Goal: Task Accomplishment & Management: Manage account settings

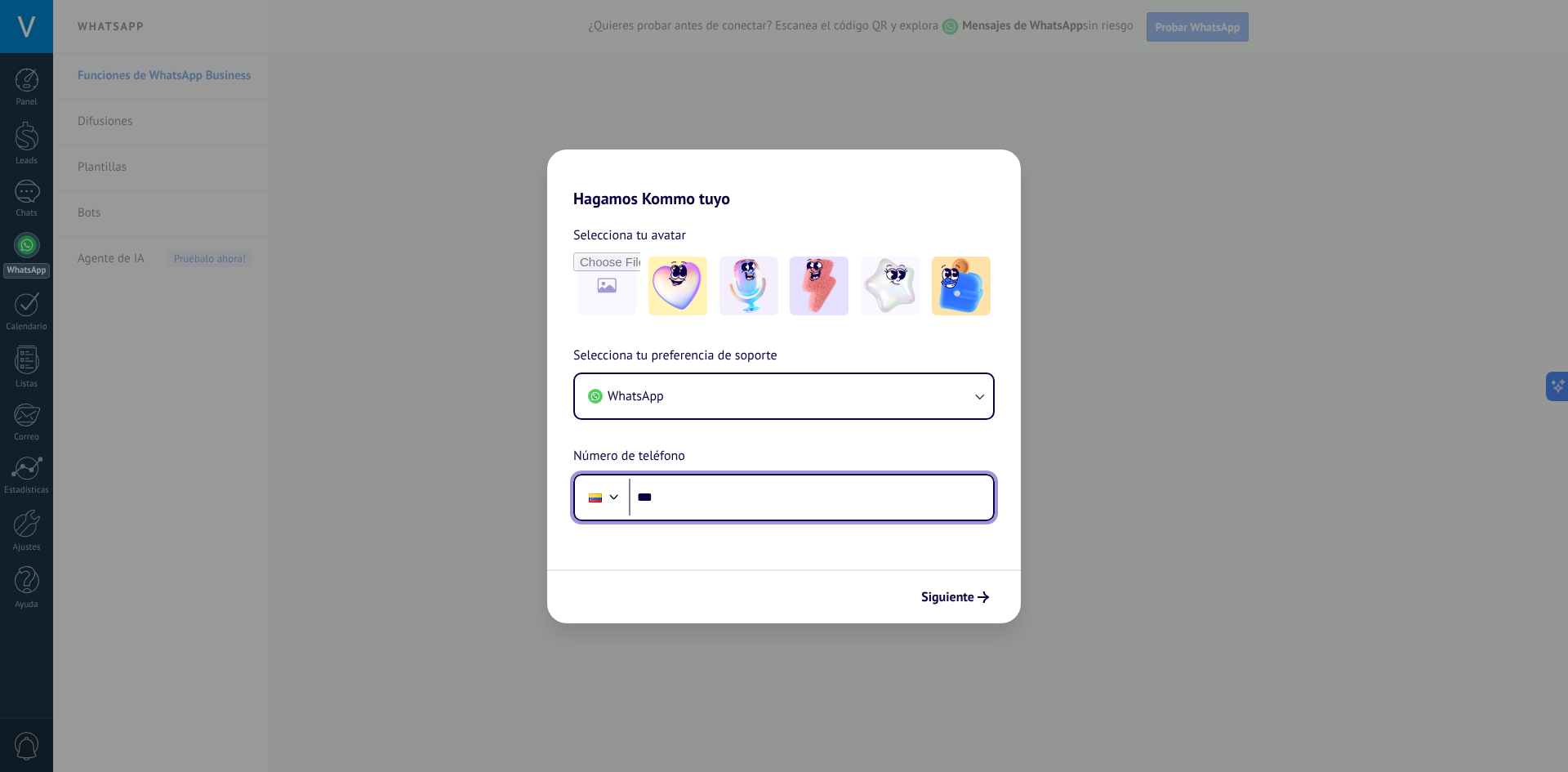
click at [783, 507] on input "***" at bounding box center [811, 497] width 364 height 37
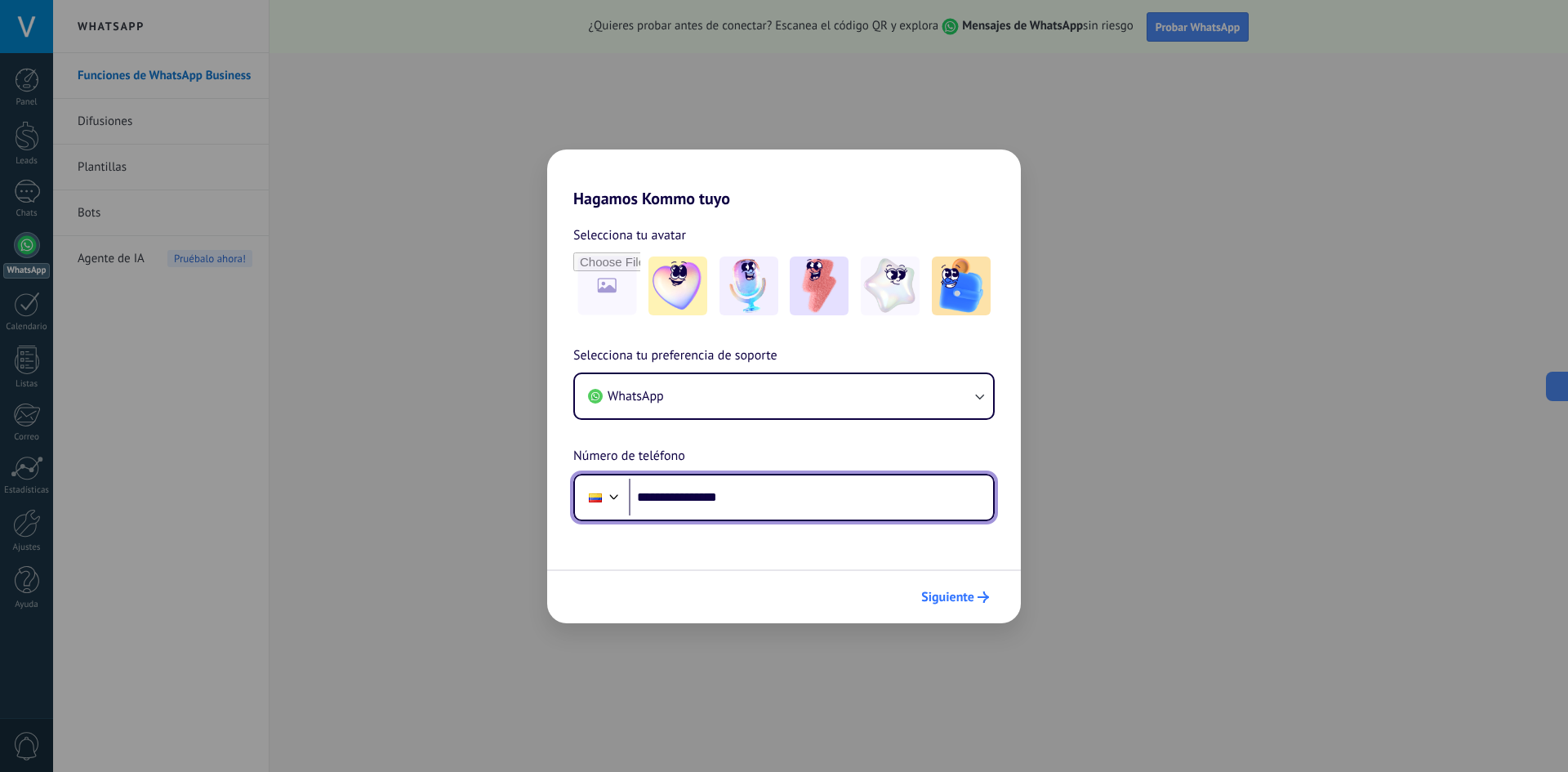
type input "**********"
click at [943, 592] on span "Siguiente" at bounding box center [948, 597] width 53 height 12
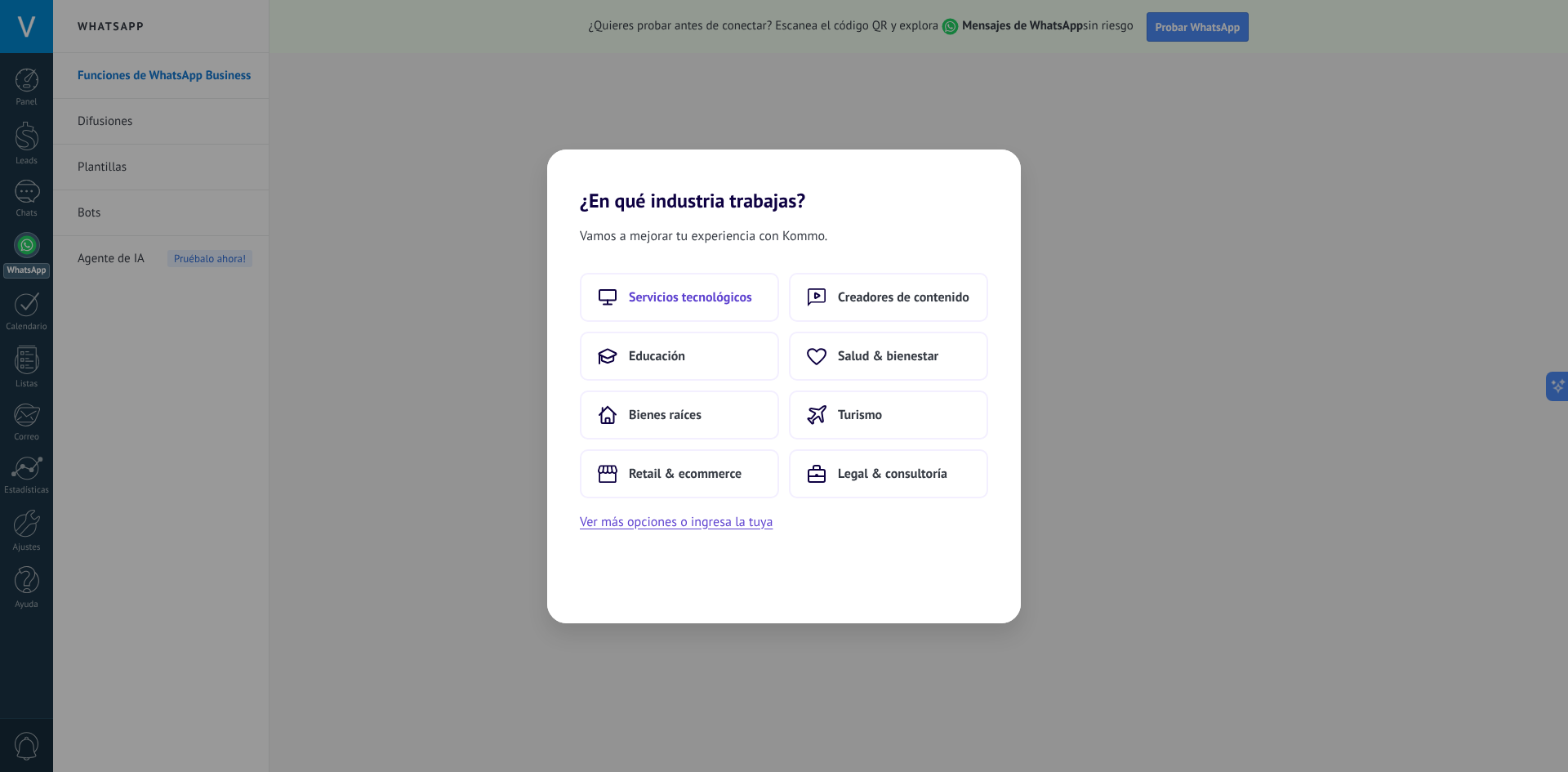
click at [761, 311] on button "Servicios tecnológicos" at bounding box center [679, 297] width 199 height 49
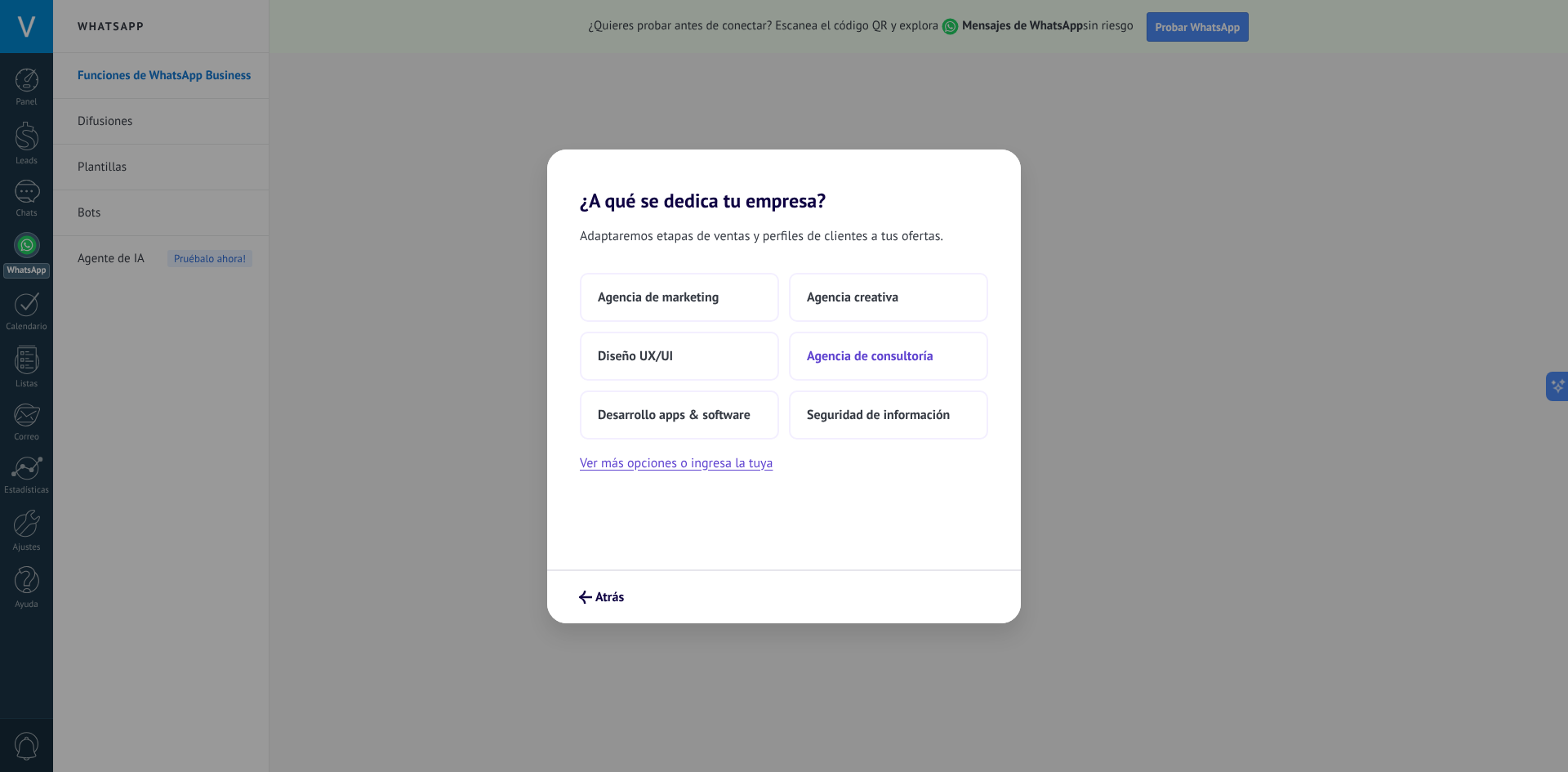
click at [863, 346] on button "Agencia de consultoría" at bounding box center [889, 355] width 199 height 49
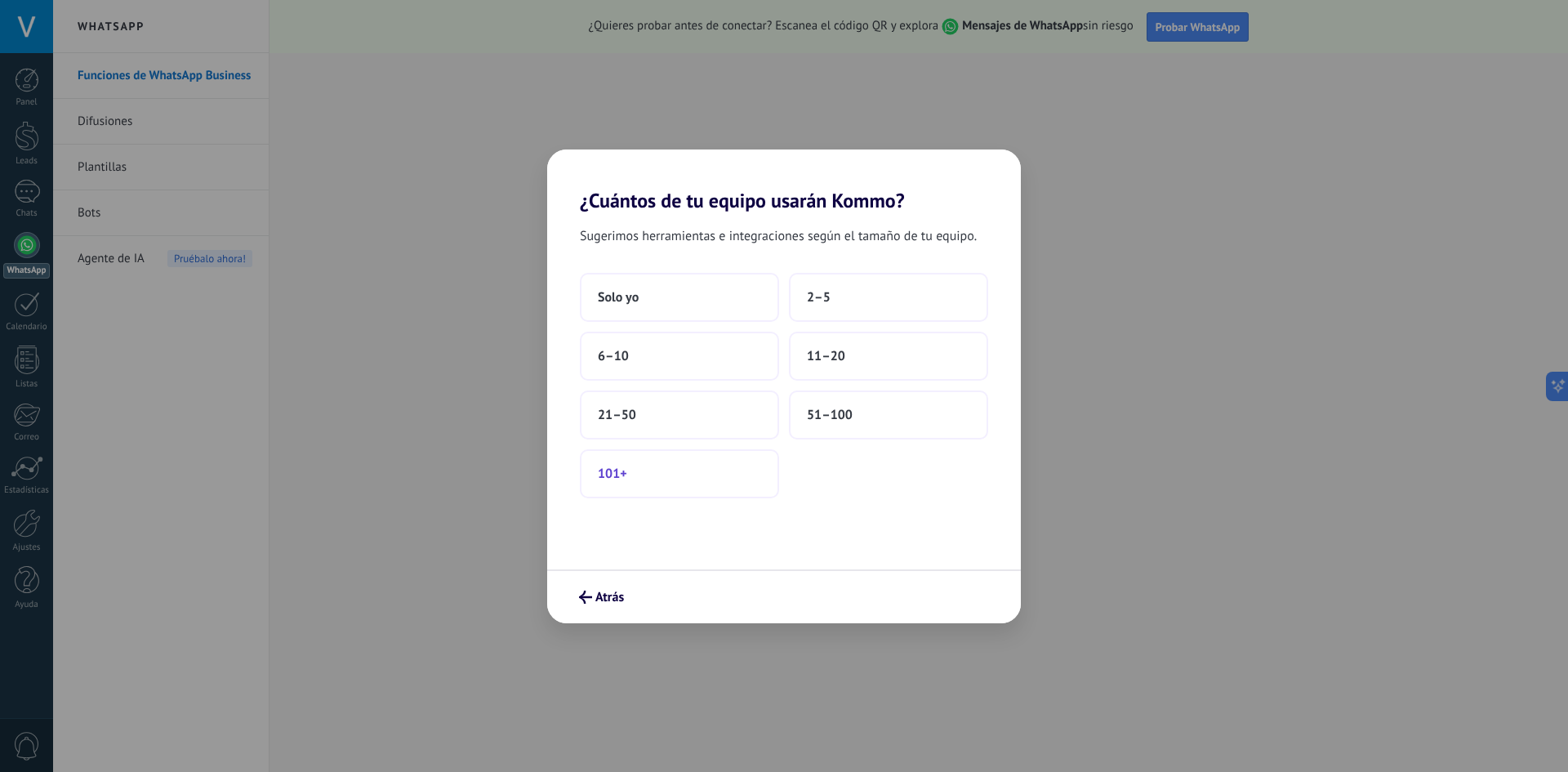
click at [689, 470] on button "101+" at bounding box center [679, 474] width 199 height 49
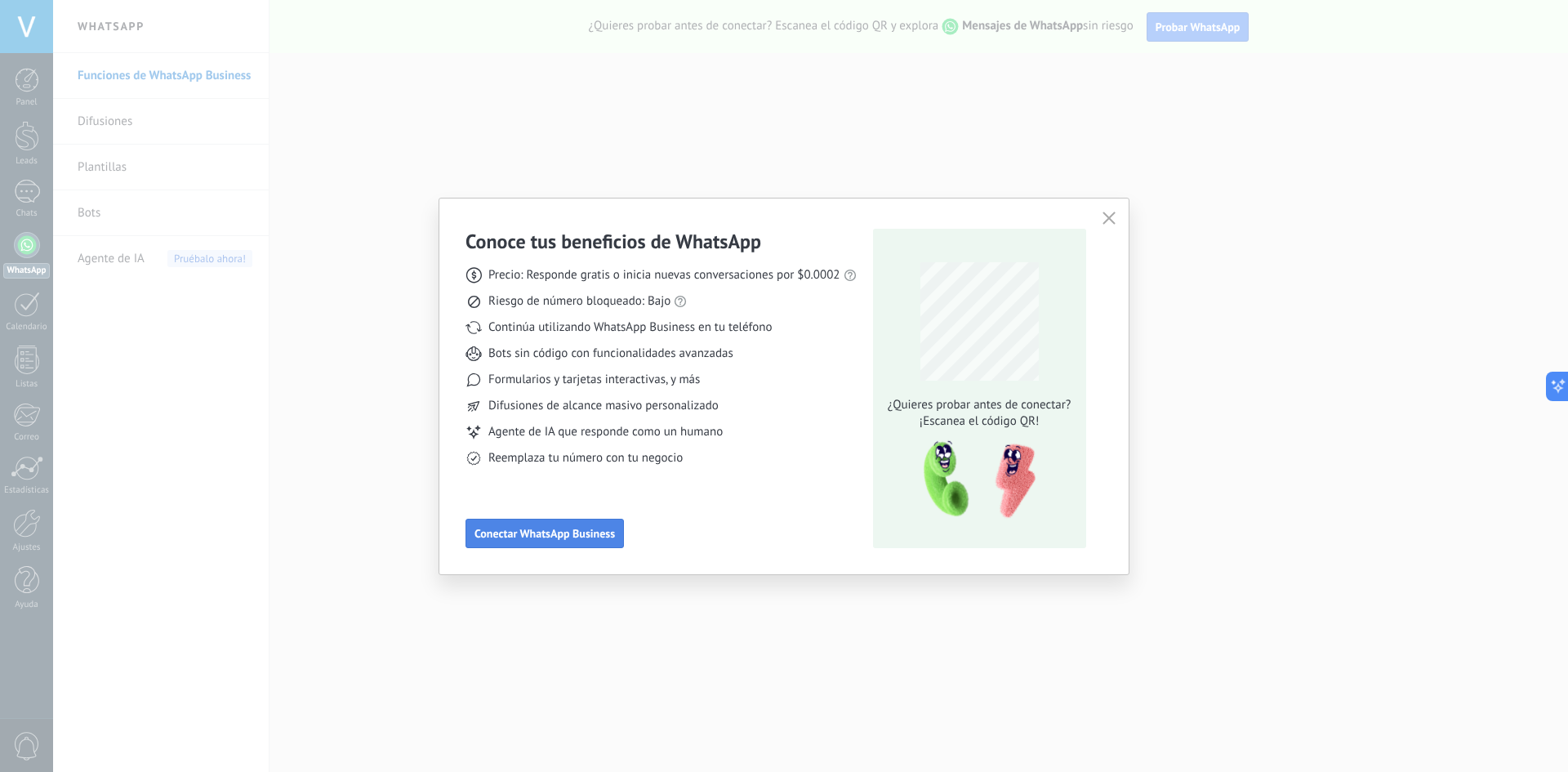
click at [577, 531] on span "Conectar WhatsApp Business" at bounding box center [544, 533] width 140 height 12
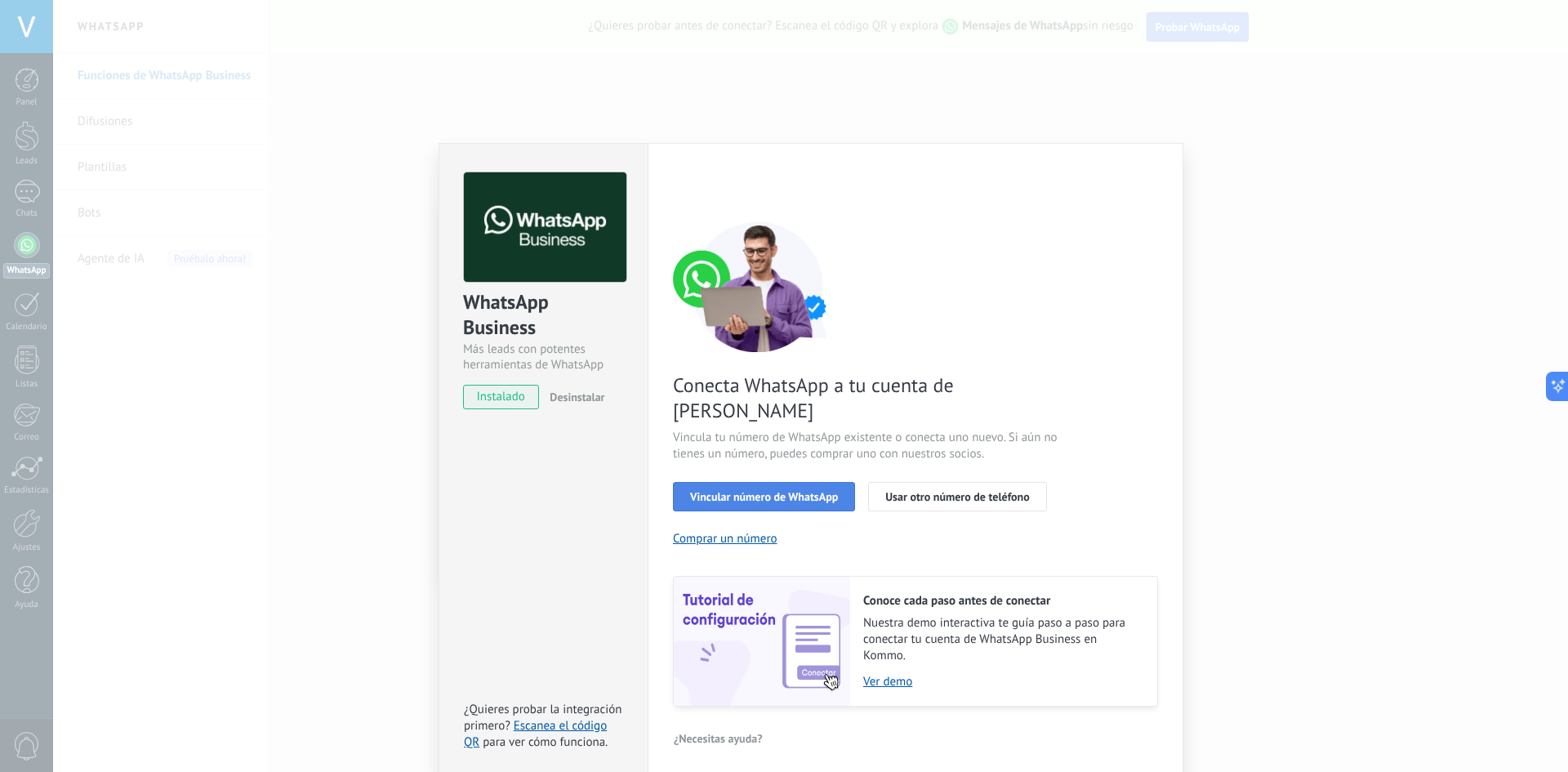
click at [830, 491] on span "Vincular número de WhatsApp" at bounding box center [764, 497] width 148 height 12
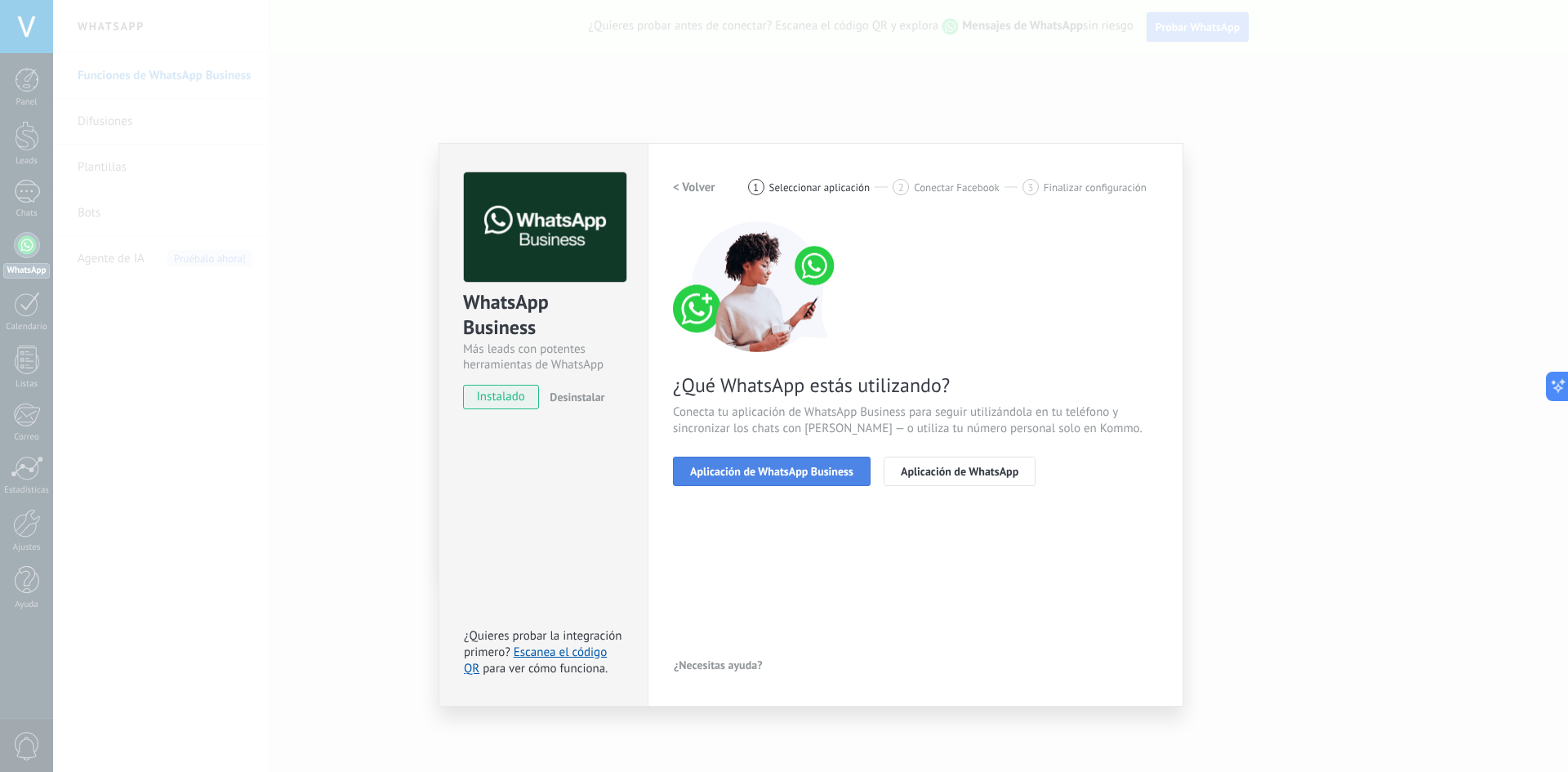
click at [828, 476] on span "Aplicación de WhatsApp Business" at bounding box center [772, 471] width 163 height 12
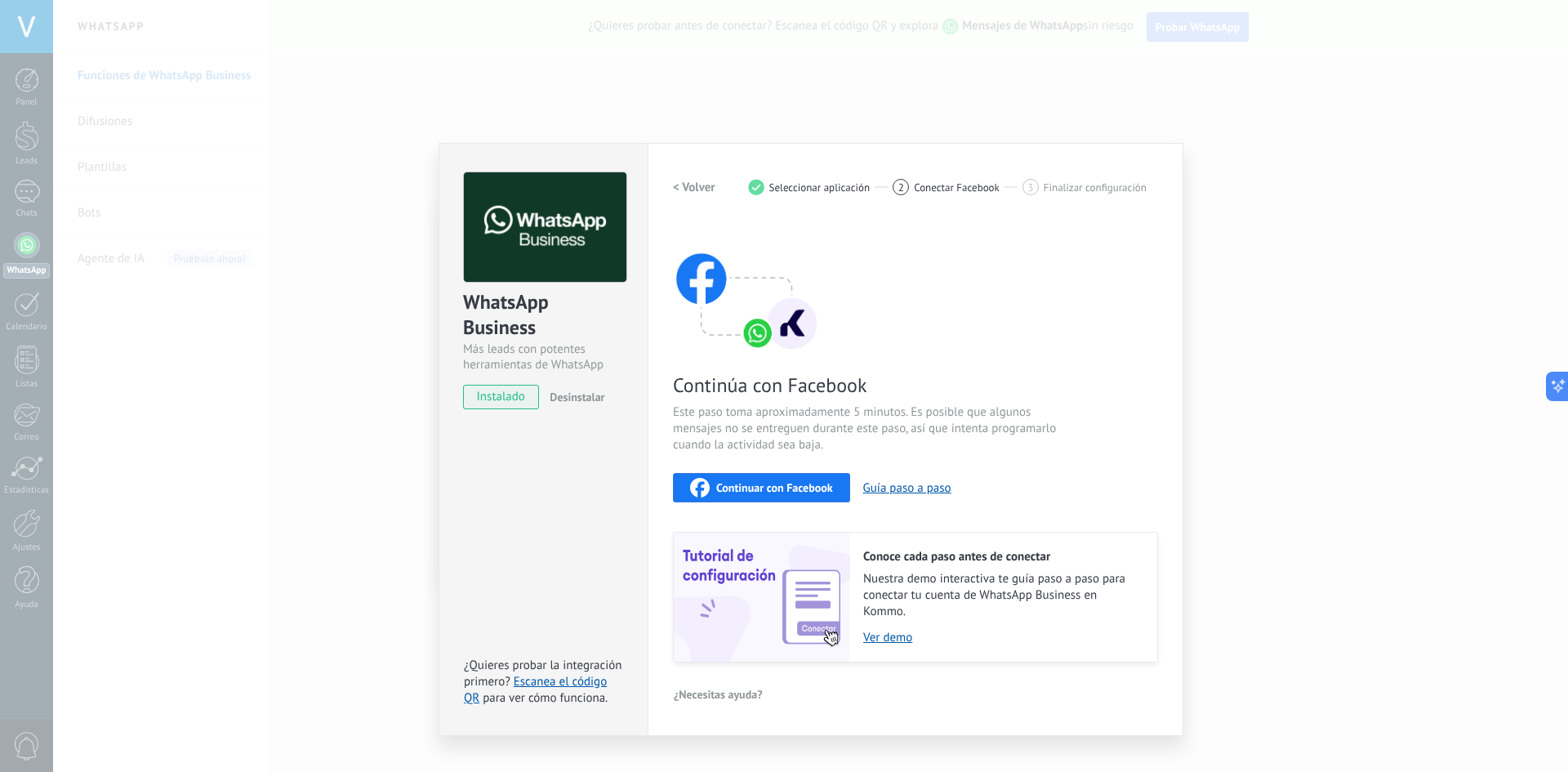
click at [1427, 255] on div "WhatsApp Business Más leads con potentes herramientas de WhatsApp instalado Des…" at bounding box center [811, 386] width 1515 height 772
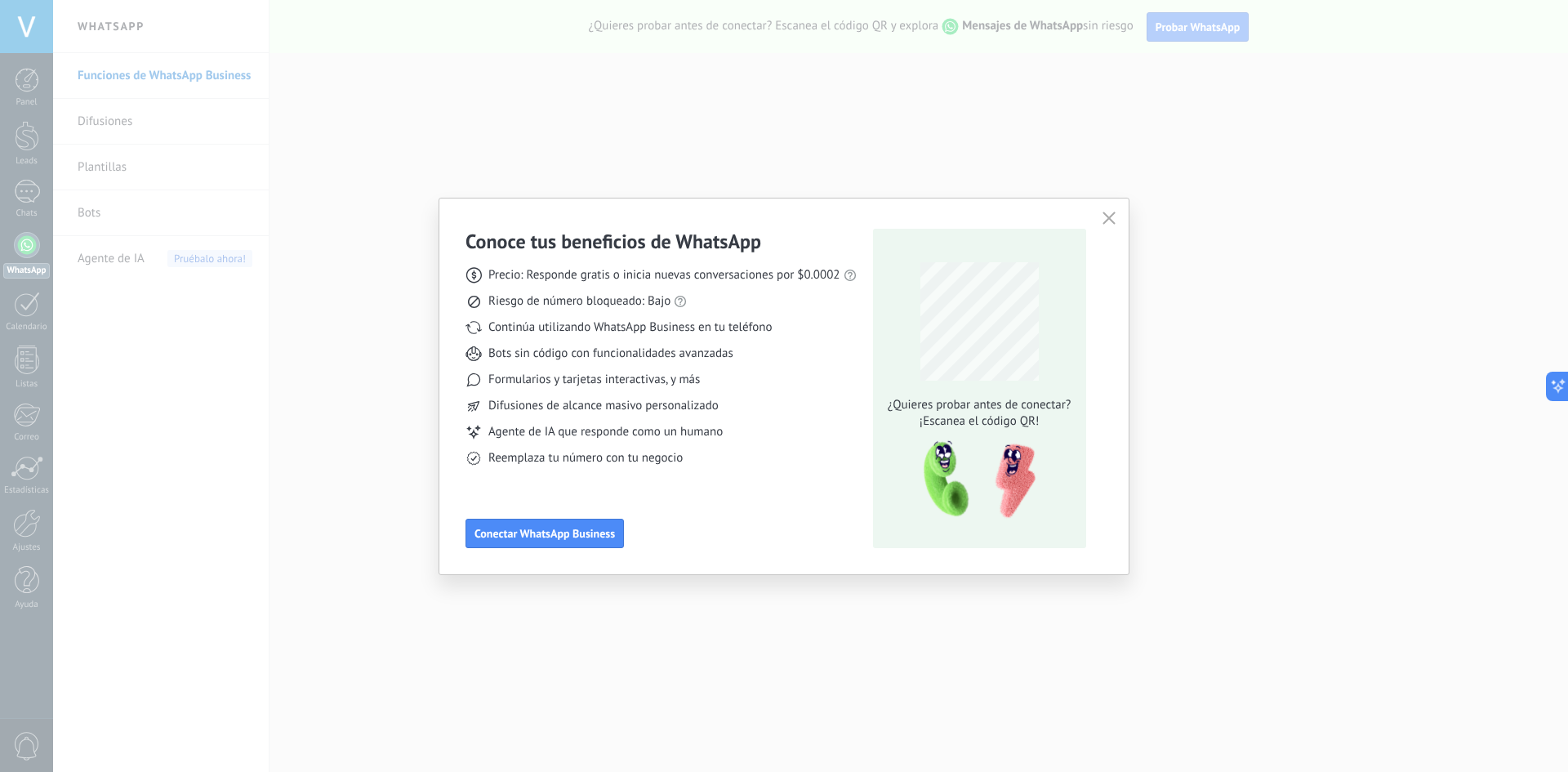
click at [1110, 211] on button "button" at bounding box center [1109, 219] width 21 height 23
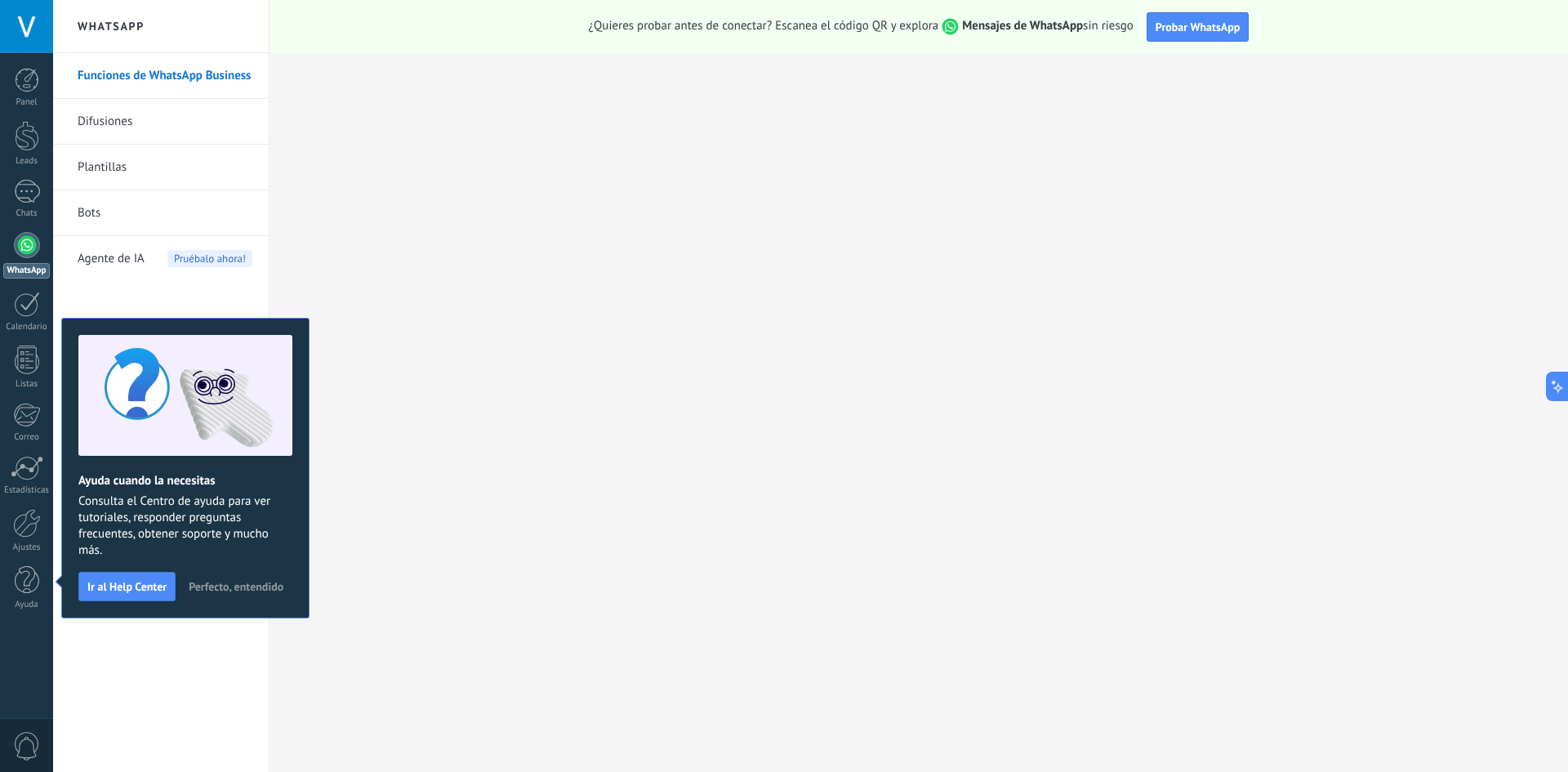
click at [35, 244] on div at bounding box center [27, 244] width 26 height 26
click at [234, 114] on link "Difusiones" at bounding box center [164, 122] width 175 height 46
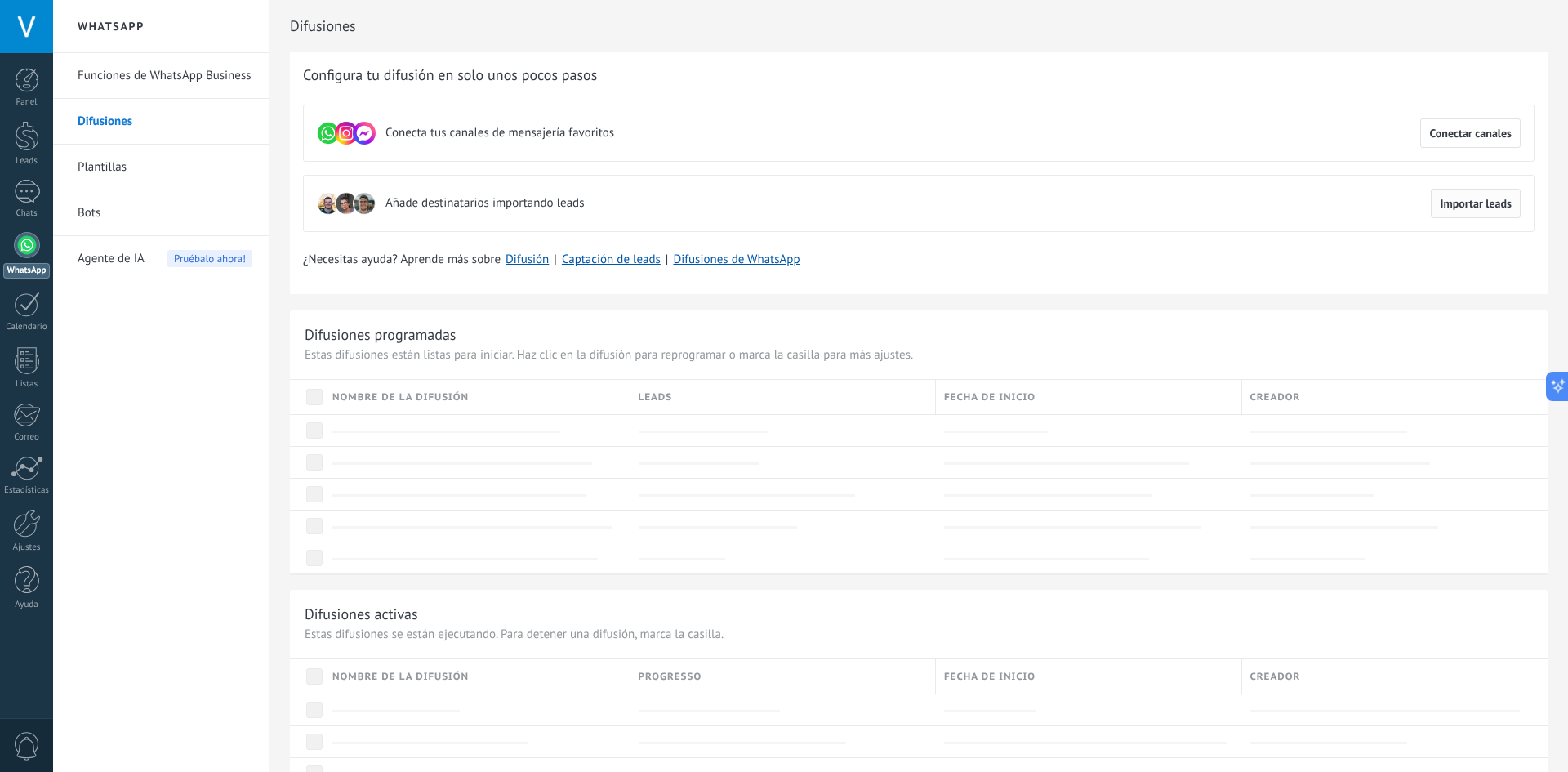
click at [1475, 201] on span "Importar leads" at bounding box center [1476, 203] width 72 height 12
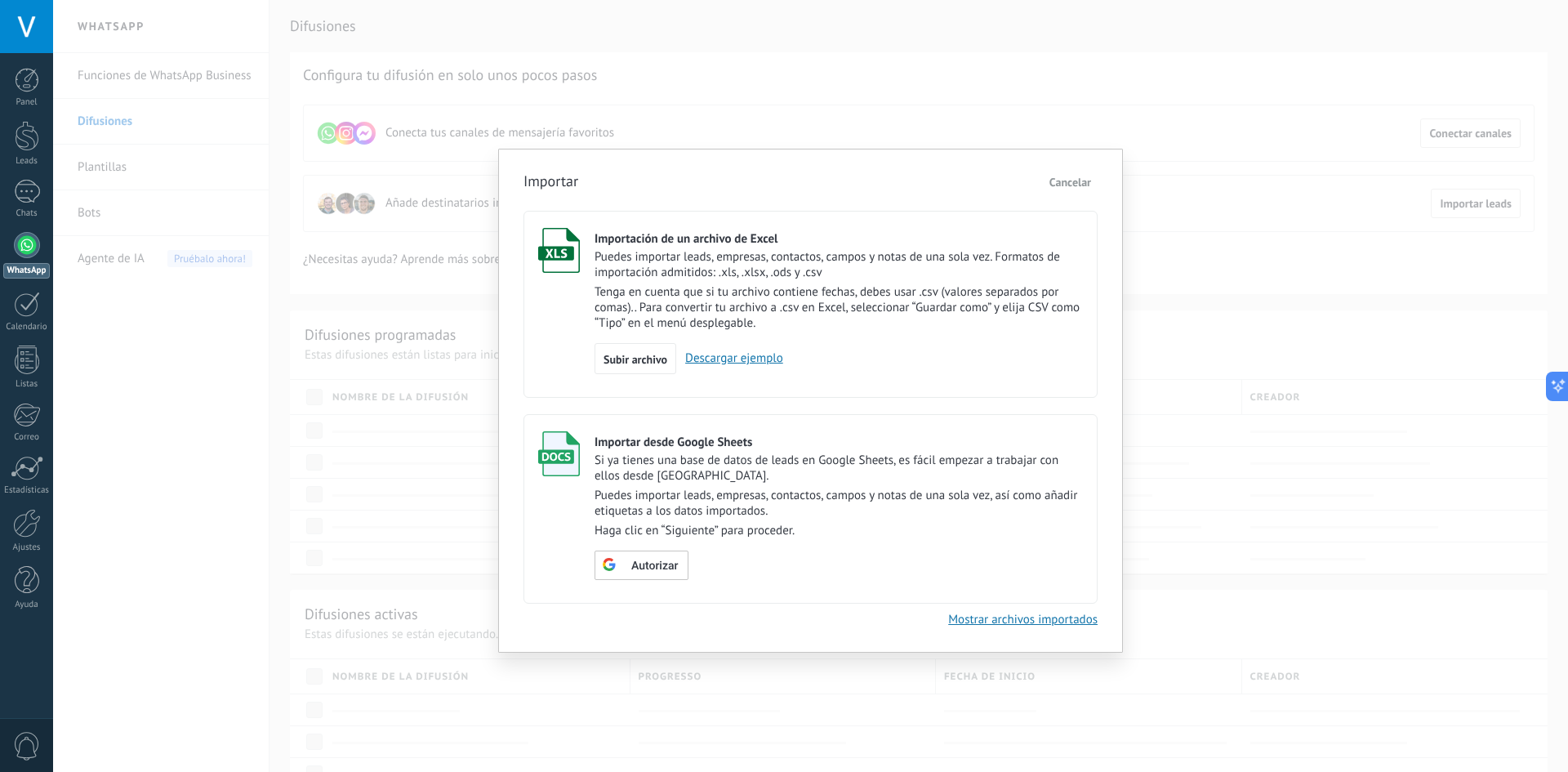
click at [753, 361] on link "Descargar ejemplo" at bounding box center [730, 358] width 107 height 15
click at [614, 356] on span "Subir archivo" at bounding box center [636, 359] width 64 height 12
click at [0, 0] on input "Importación de un archivo de Excel Puedes importar leads, empresas, contactos, …" at bounding box center [0, 0] width 0 height 0
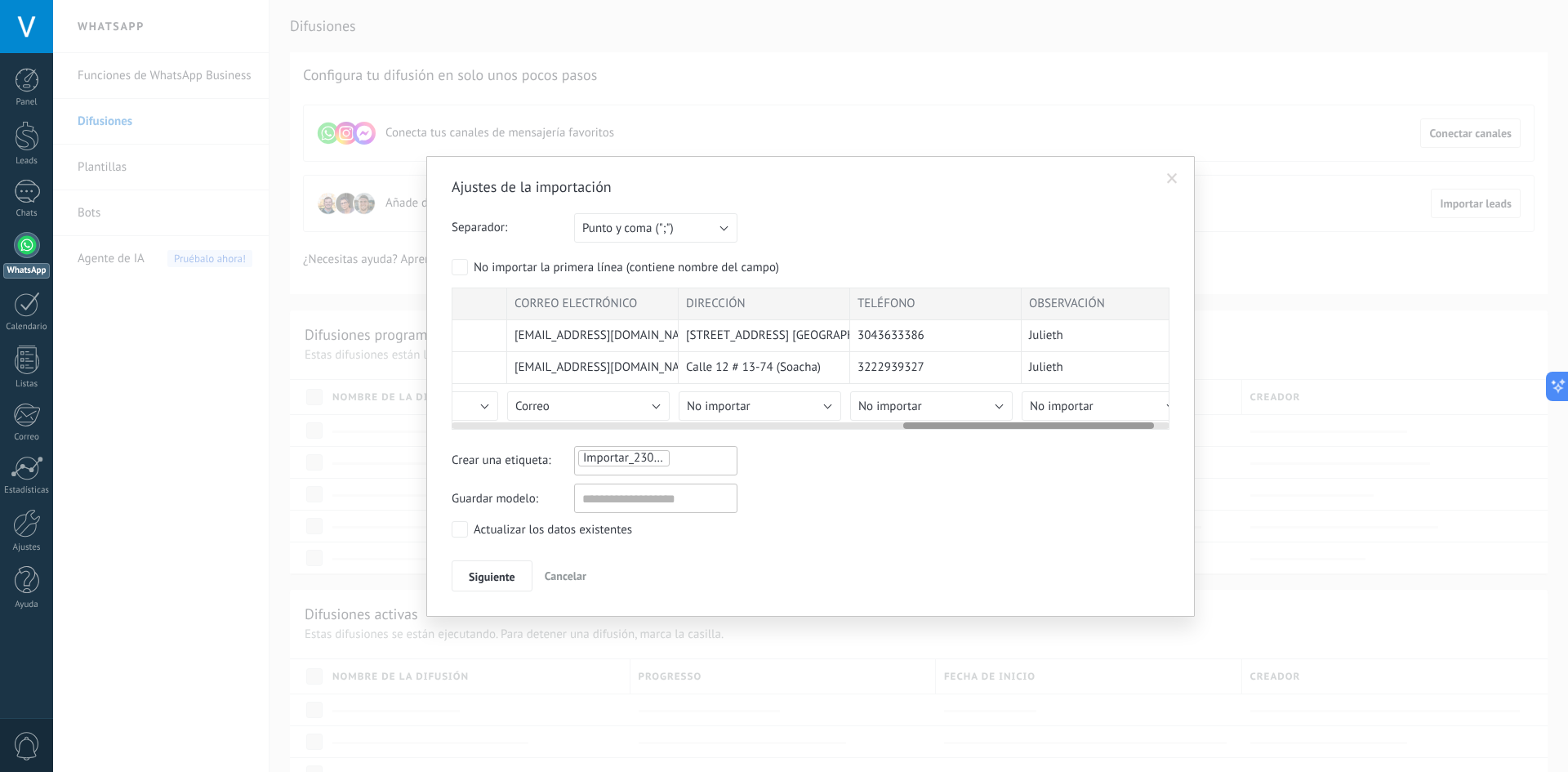
scroll to position [0, 1341]
drag, startPoint x: 652, startPoint y: 426, endPoint x: 1152, endPoint y: 424, distance: 500.0
click at [1152, 424] on div at bounding box center [1044, 426] width 250 height 6
click at [1112, 306] on div "OBSERVACIÓN" at bounding box center [1083, 304] width 171 height 33
click at [1089, 335] on div "Julieth" at bounding box center [1083, 337] width 171 height 32
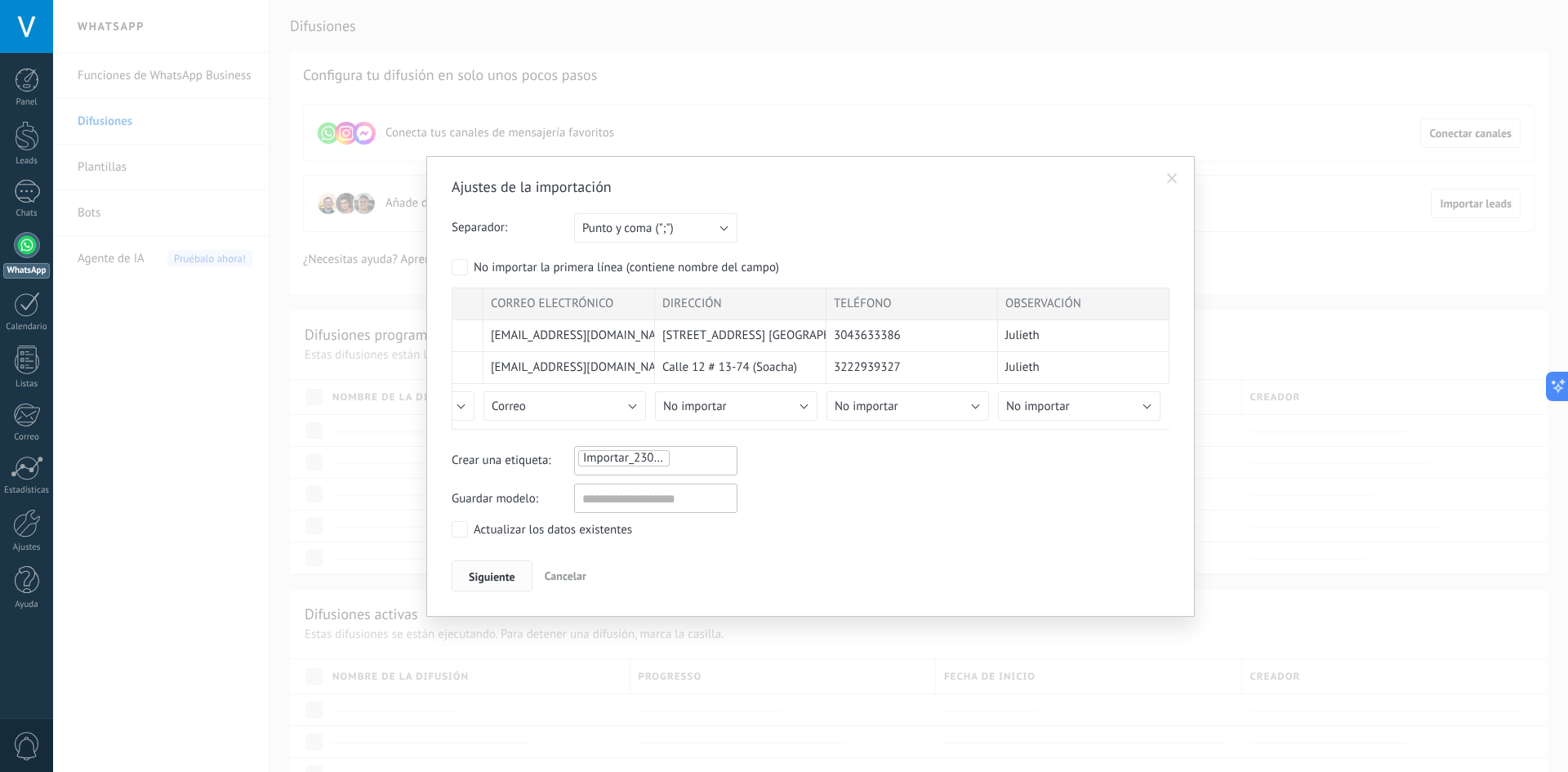
click at [506, 571] on span "Siguiente" at bounding box center [492, 577] width 46 height 12
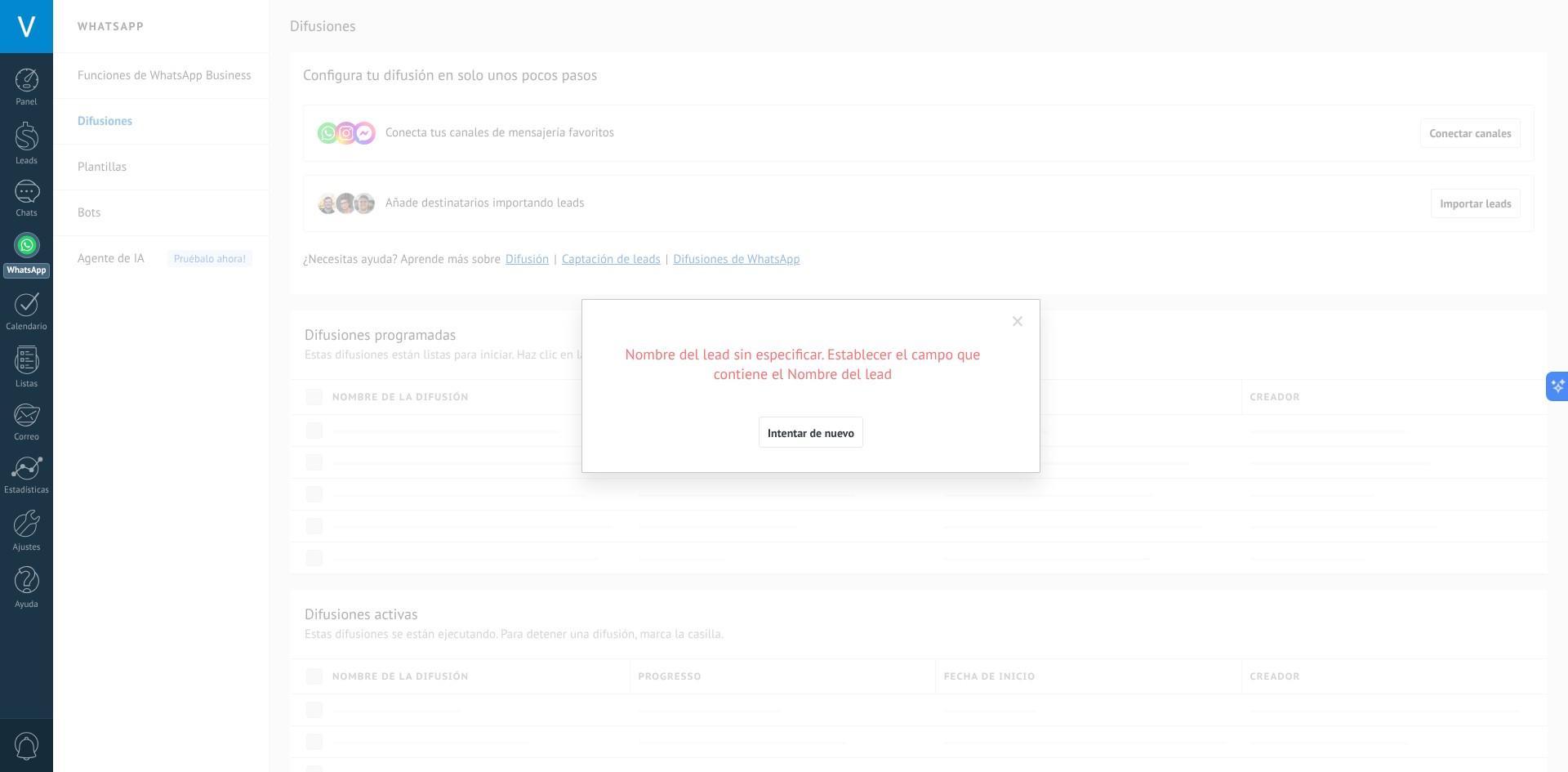
click at [1012, 315] on span at bounding box center [1018, 322] width 27 height 28
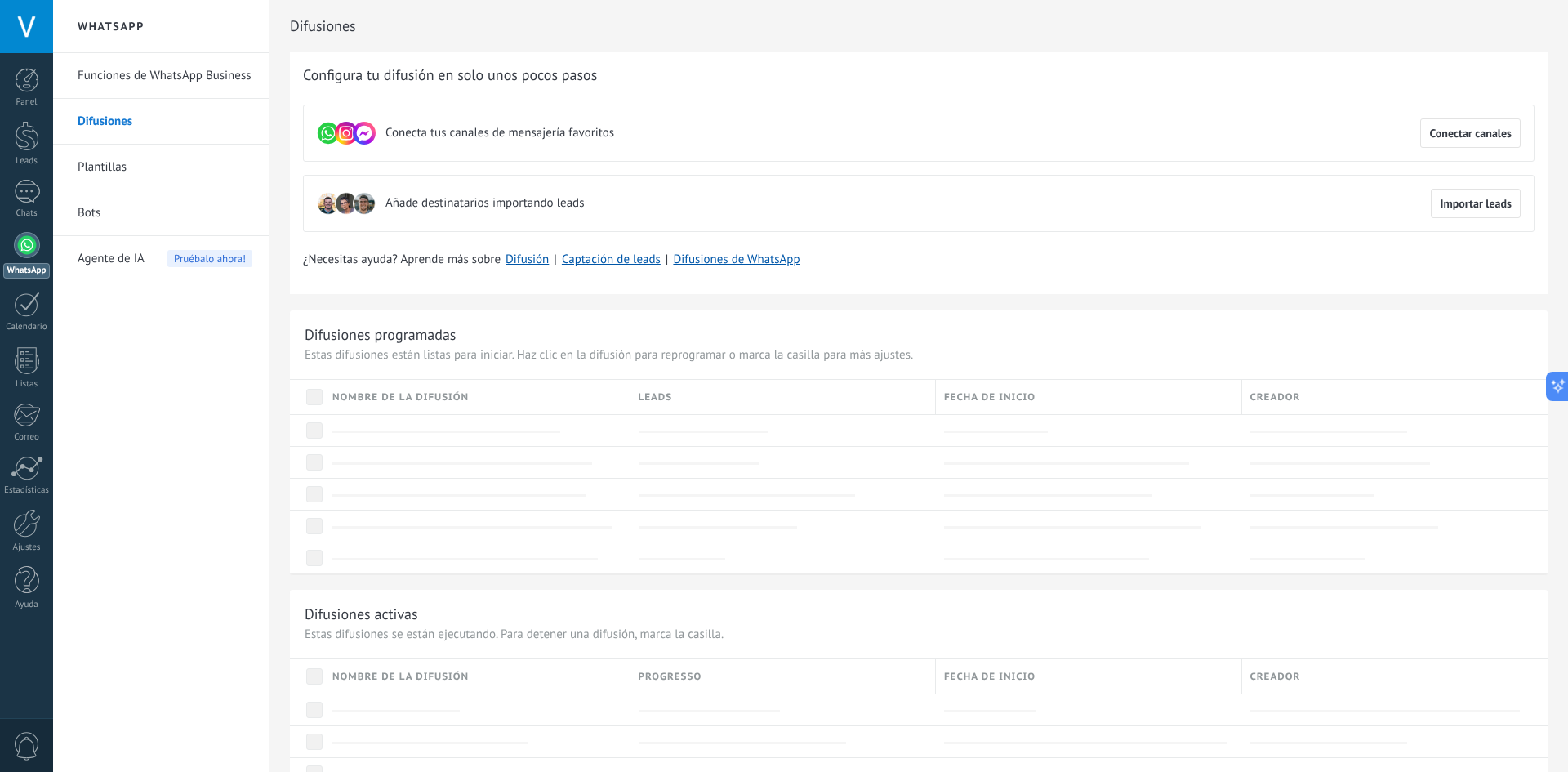
click at [161, 56] on link "Funciones de WhatsApp Business" at bounding box center [164, 76] width 175 height 46
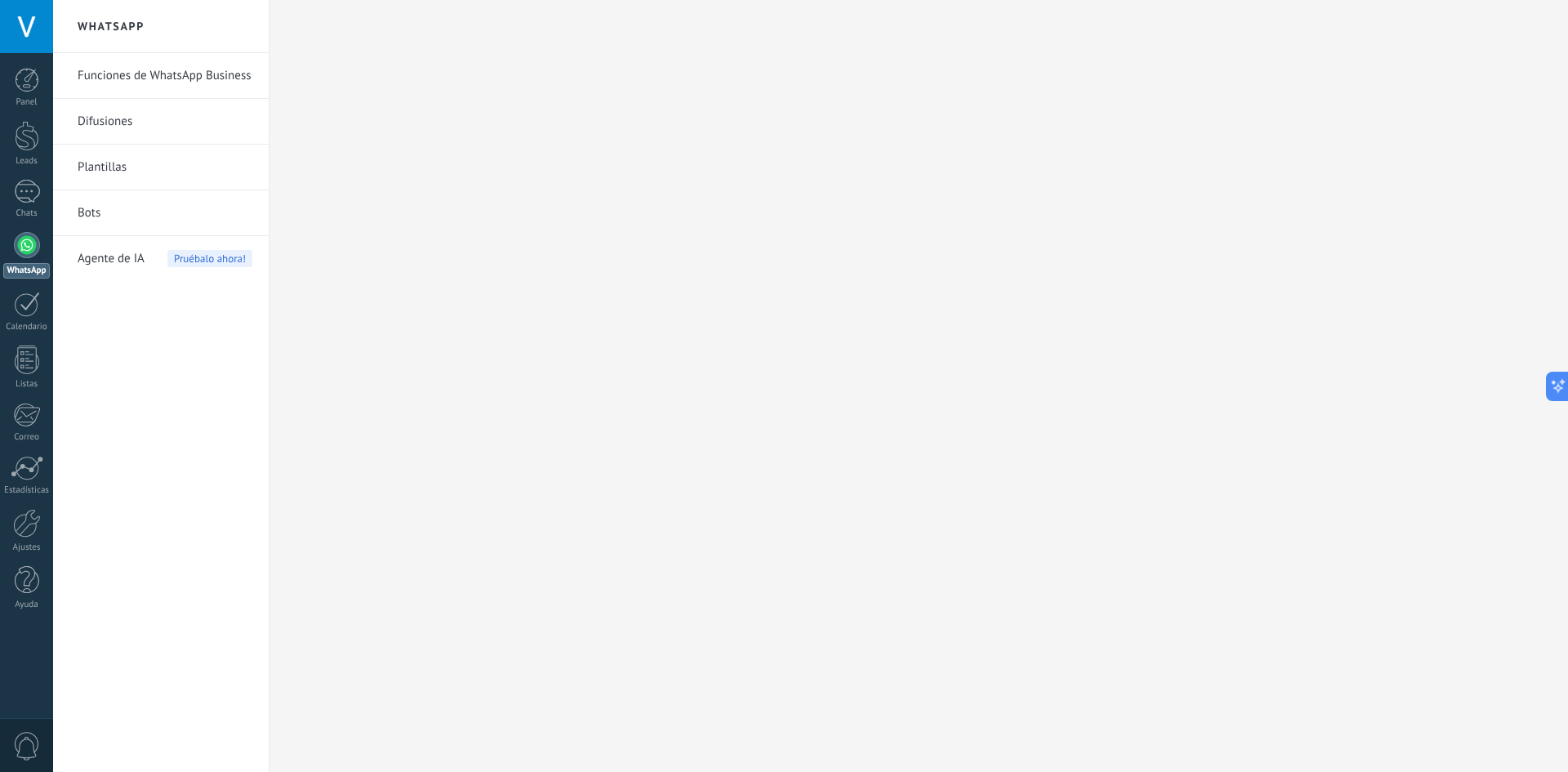
click at [231, 62] on link "Funciones de WhatsApp Business" at bounding box center [164, 76] width 175 height 46
click at [112, 124] on link "Difusiones" at bounding box center [164, 122] width 175 height 46
click at [23, 33] on div at bounding box center [27, 27] width 53 height 53
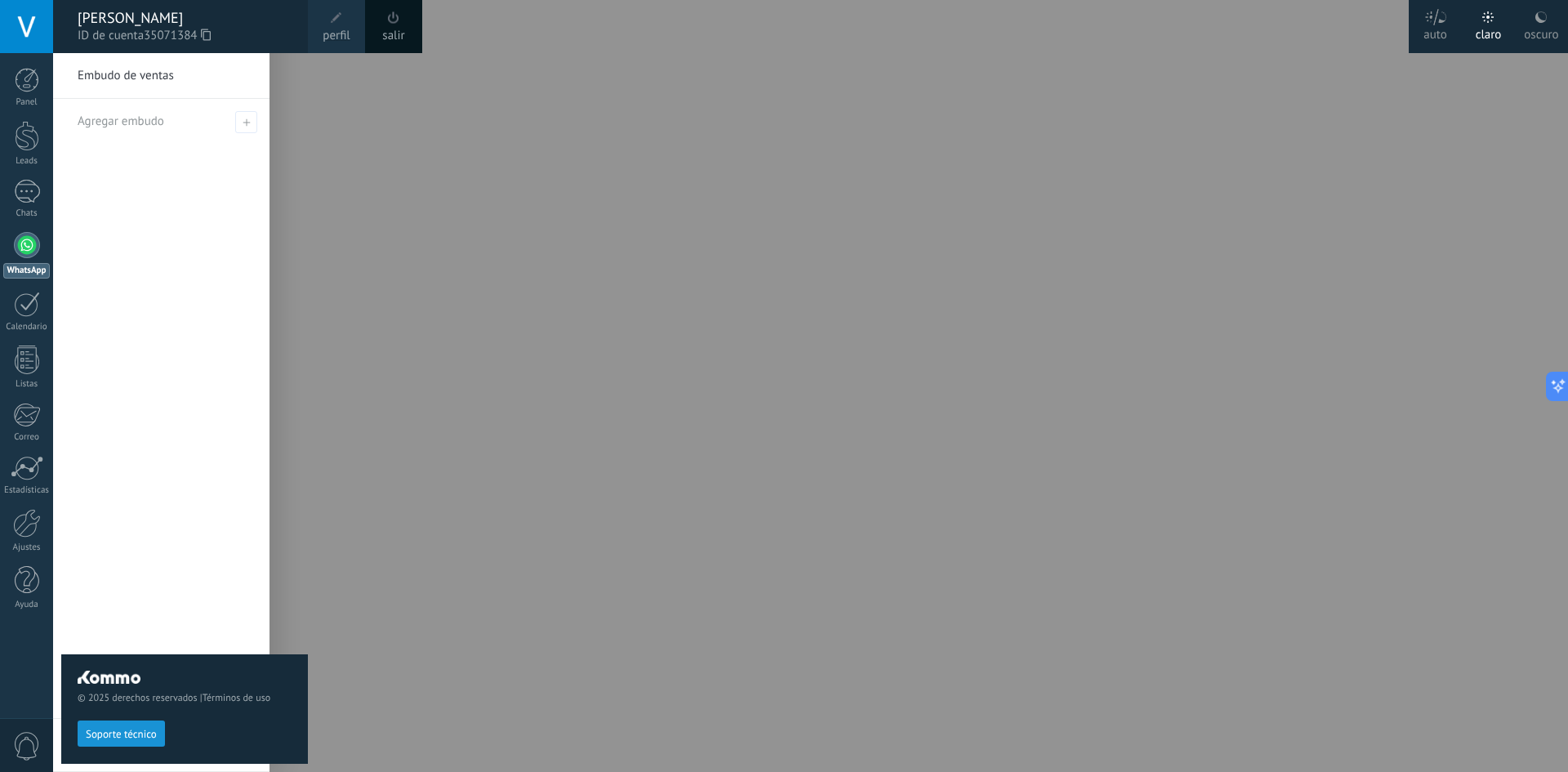
click at [23, 33] on div at bounding box center [27, 27] width 53 height 53
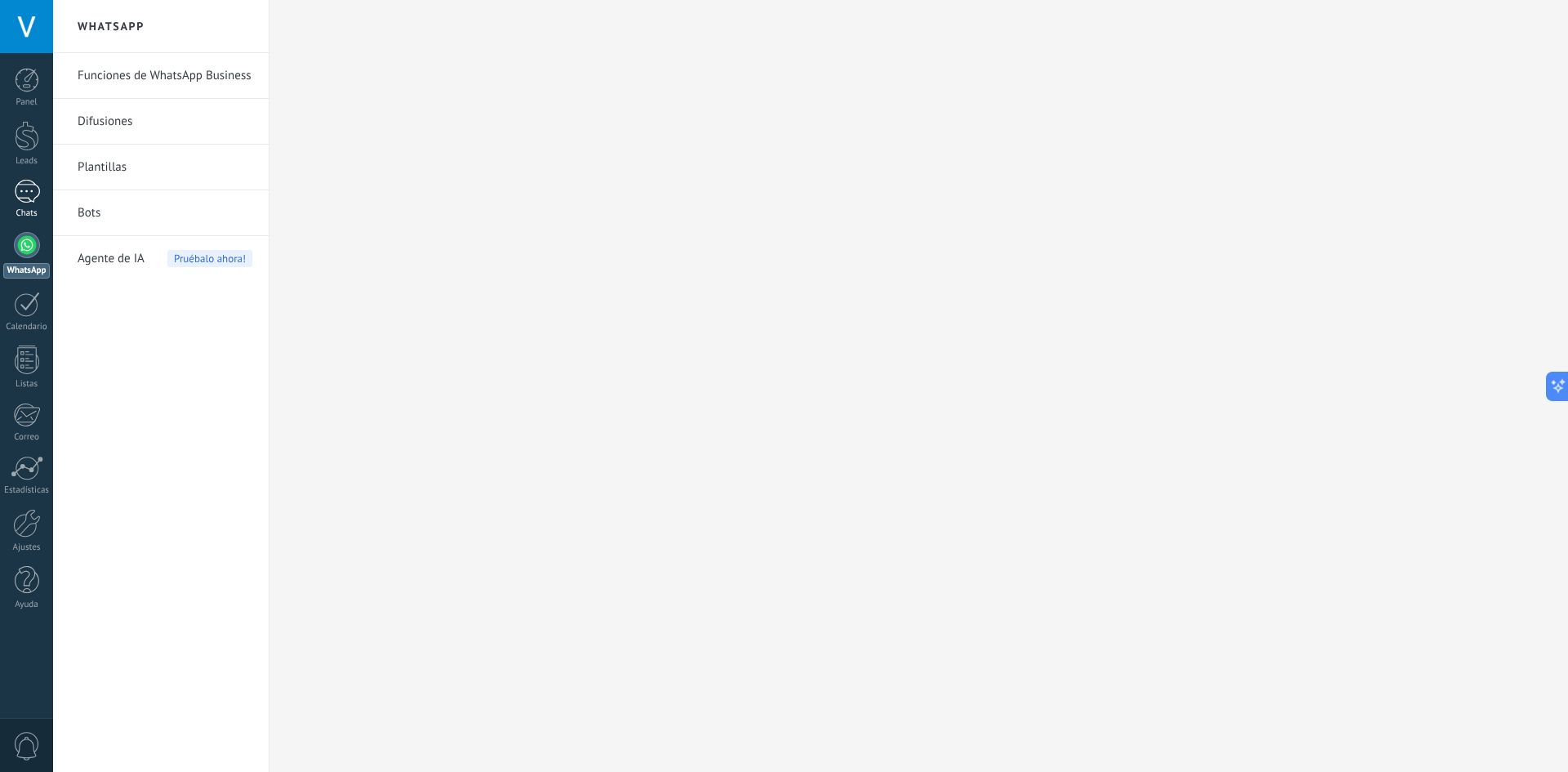
click at [36, 195] on div at bounding box center [27, 191] width 26 height 24
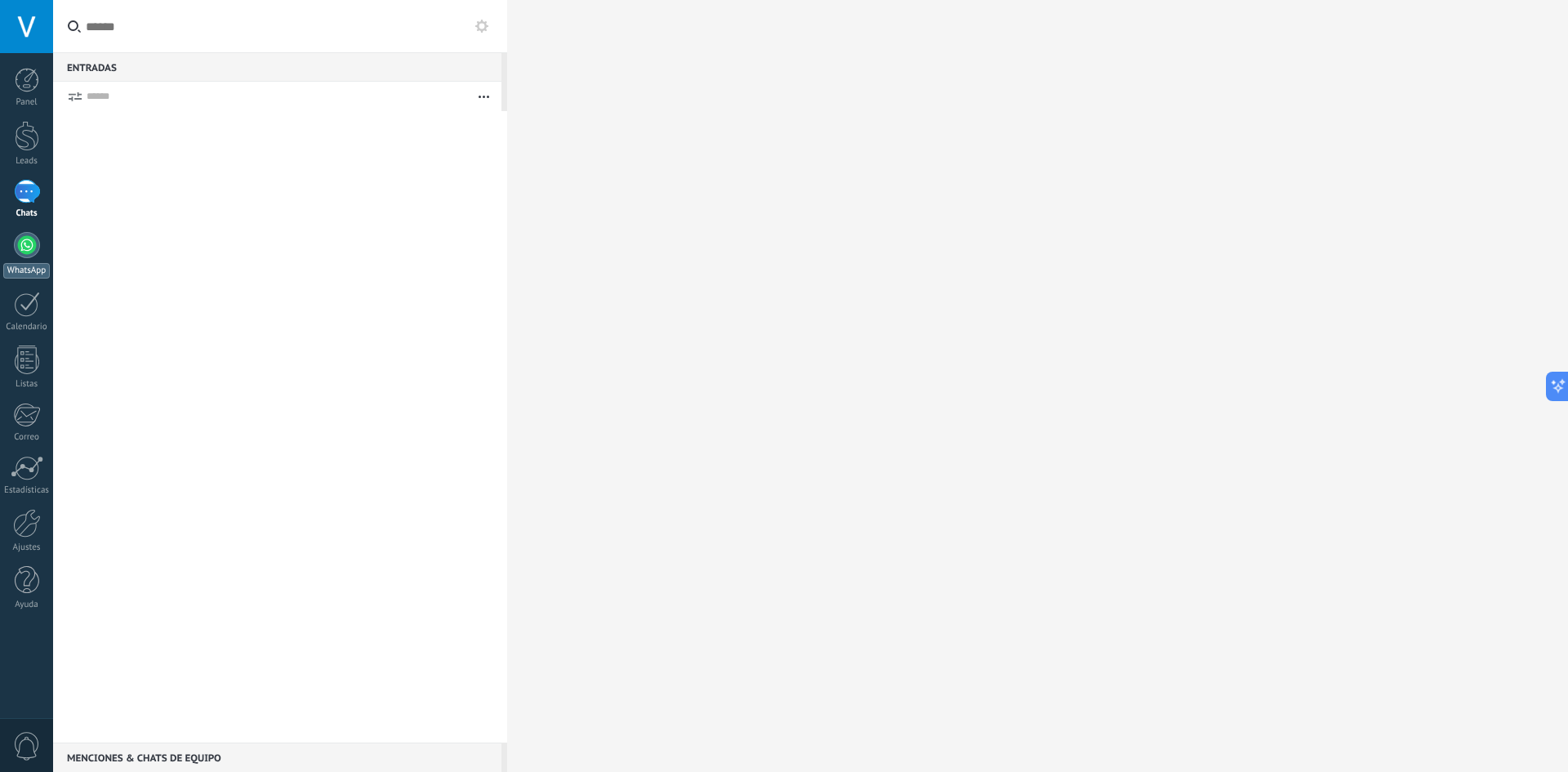
click at [28, 240] on div at bounding box center [27, 244] width 26 height 26
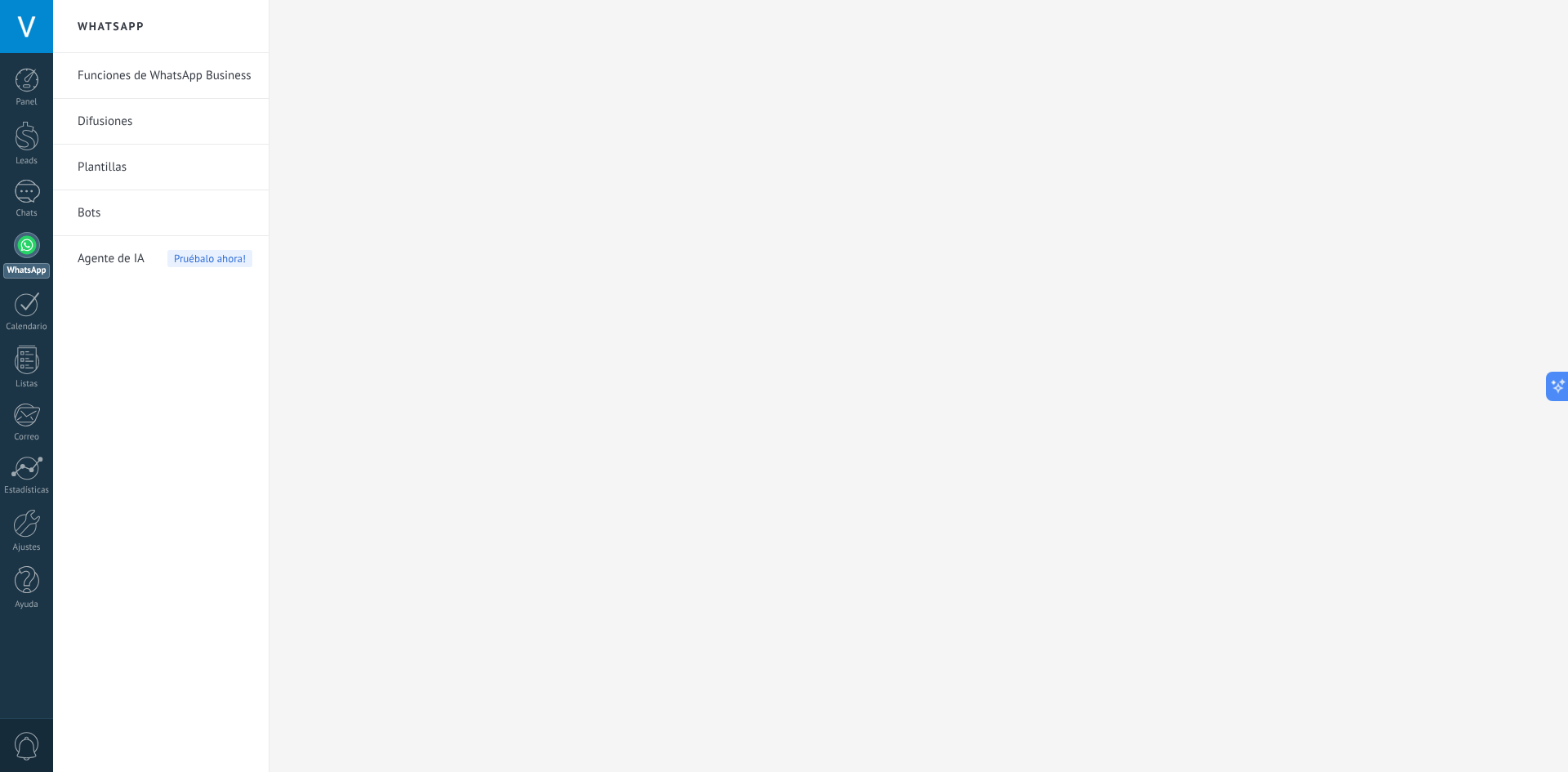
click at [154, 117] on link "Difusiones" at bounding box center [164, 122] width 175 height 46
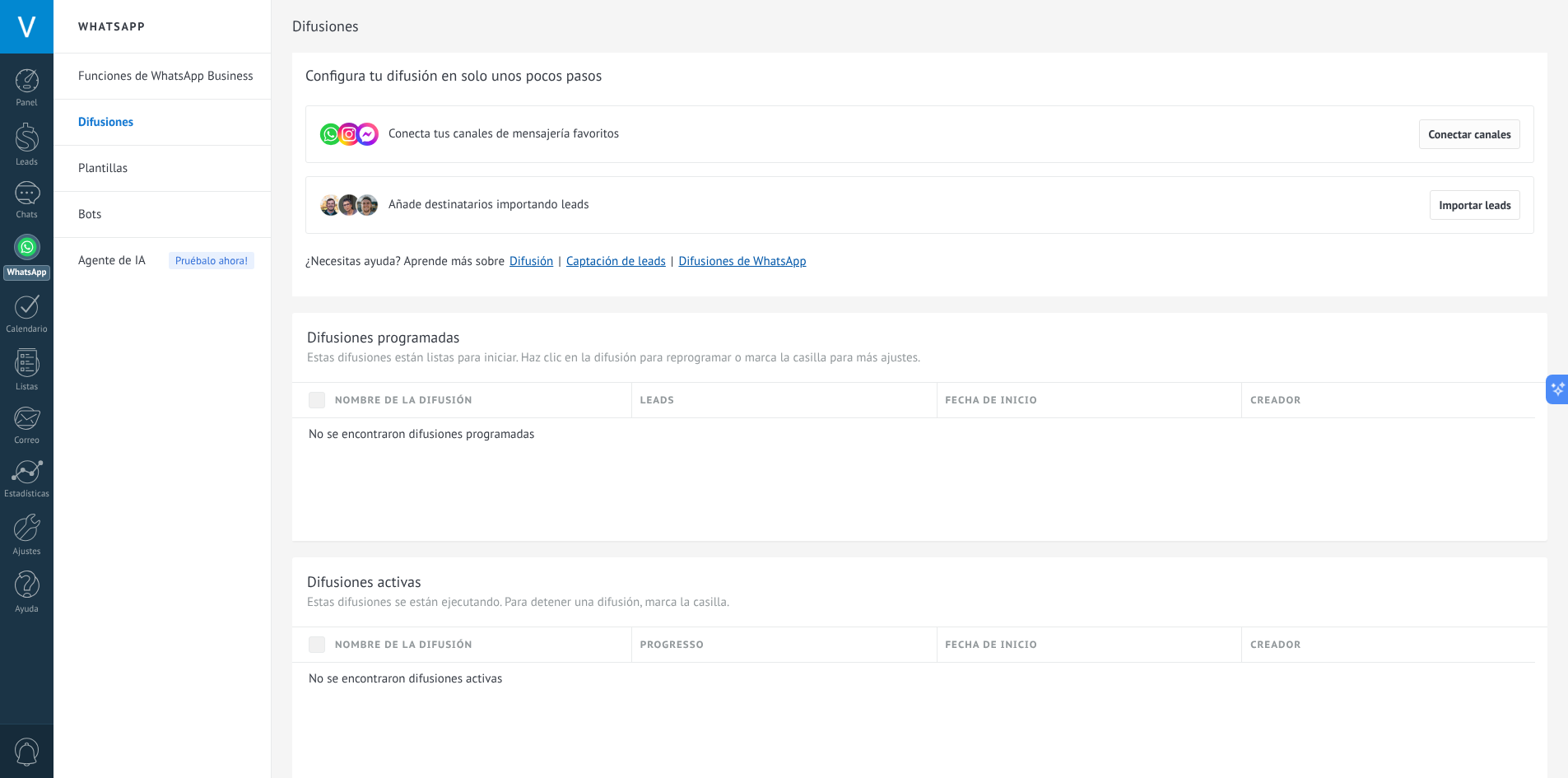
click at [1455, 129] on span "Conectar canales" at bounding box center [1470, 134] width 83 height 12
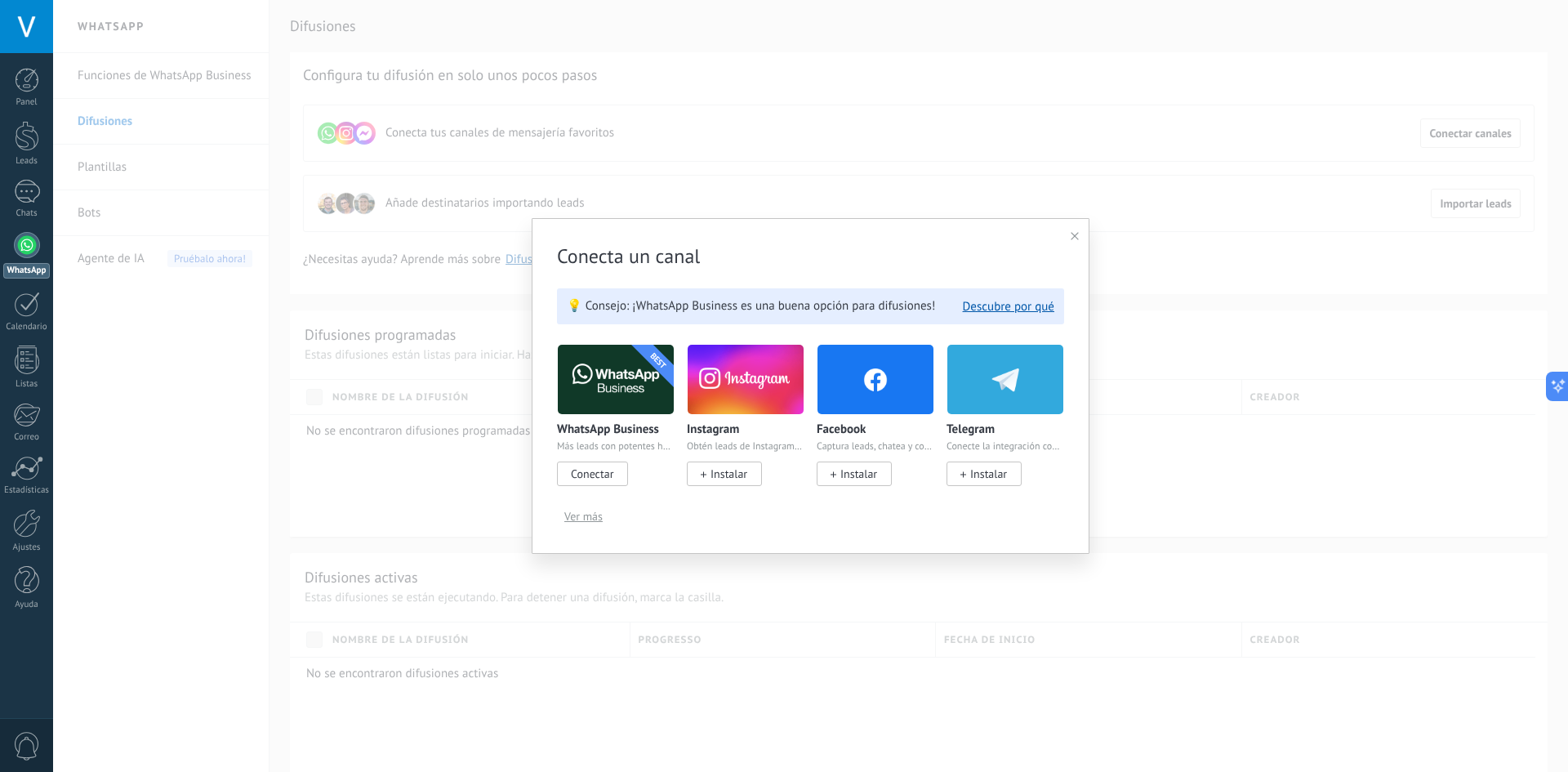
click at [607, 473] on span "Conectar" at bounding box center [592, 474] width 43 height 15
click at [576, 469] on span "Conectar" at bounding box center [592, 474] width 71 height 25
click at [576, 470] on span "Conectar" at bounding box center [592, 474] width 43 height 15
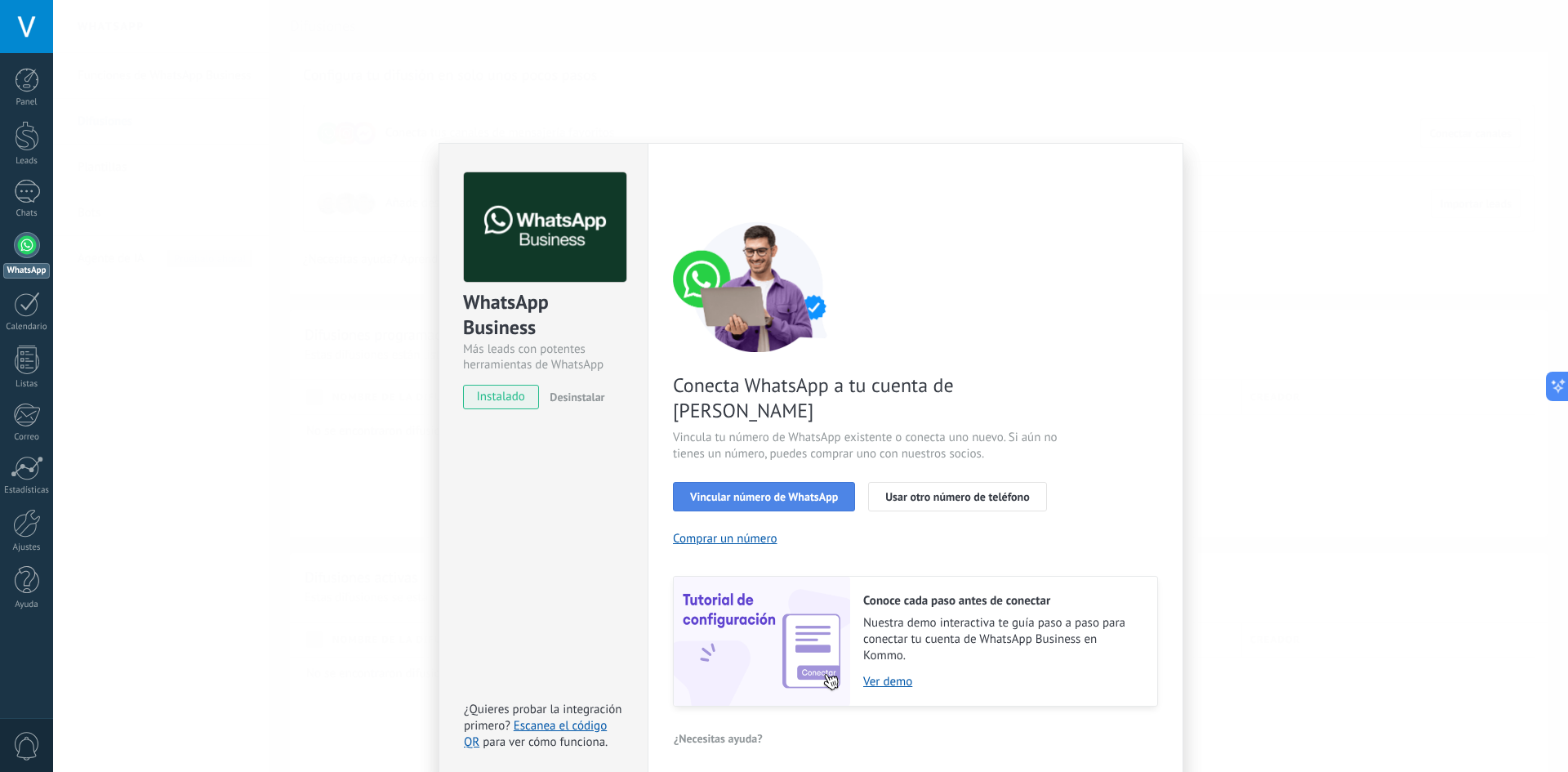
click at [805, 491] on span "Vincular número de WhatsApp" at bounding box center [764, 497] width 148 height 12
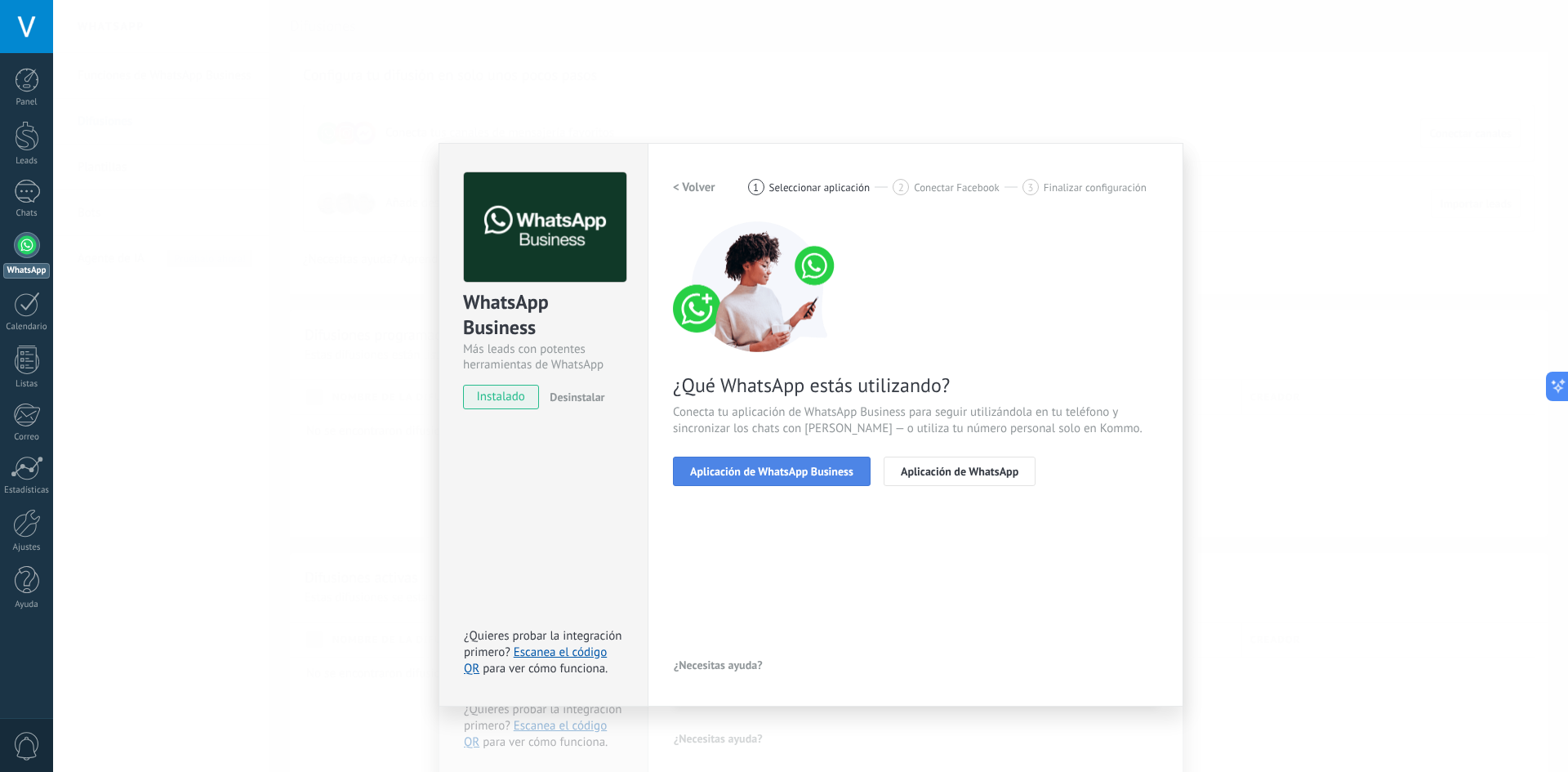
click at [820, 475] on span "Aplicación de WhatsApp Business" at bounding box center [772, 471] width 163 height 12
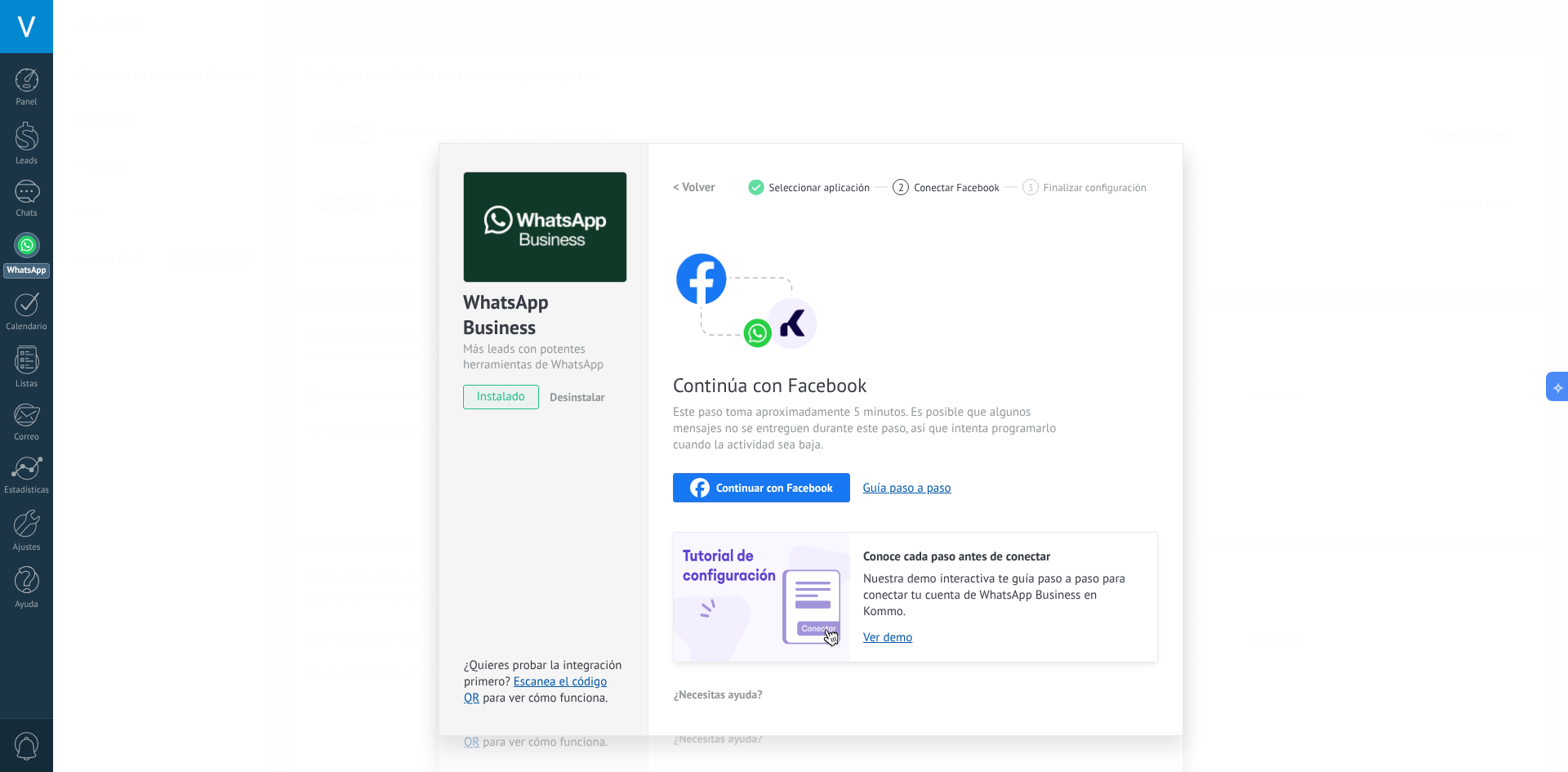
click at [1075, 185] on span "Finalizar configuración" at bounding box center [1096, 187] width 103 height 12
click at [816, 475] on button "Continuar con Facebook" at bounding box center [762, 488] width 178 height 29
click at [937, 484] on button "Guía paso a paso" at bounding box center [907, 488] width 88 height 15
click at [586, 685] on link "Escanea el código QR" at bounding box center [535, 690] width 143 height 32
